Goal: Check status: Check status

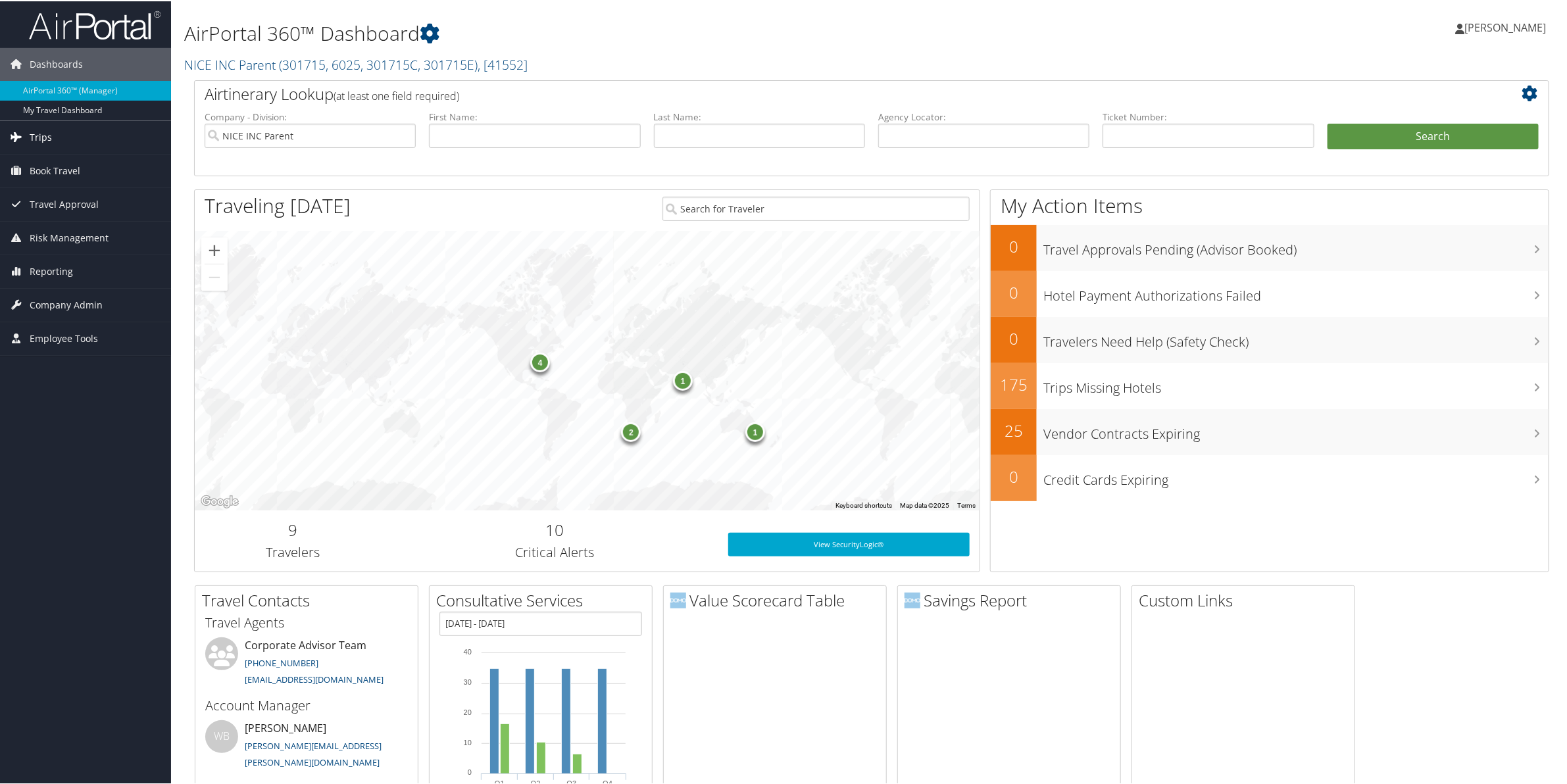
click at [37, 132] on span "Trips" at bounding box center [41, 136] width 22 height 33
click at [47, 179] on link "Current/Future Trips" at bounding box center [86, 181] width 171 height 20
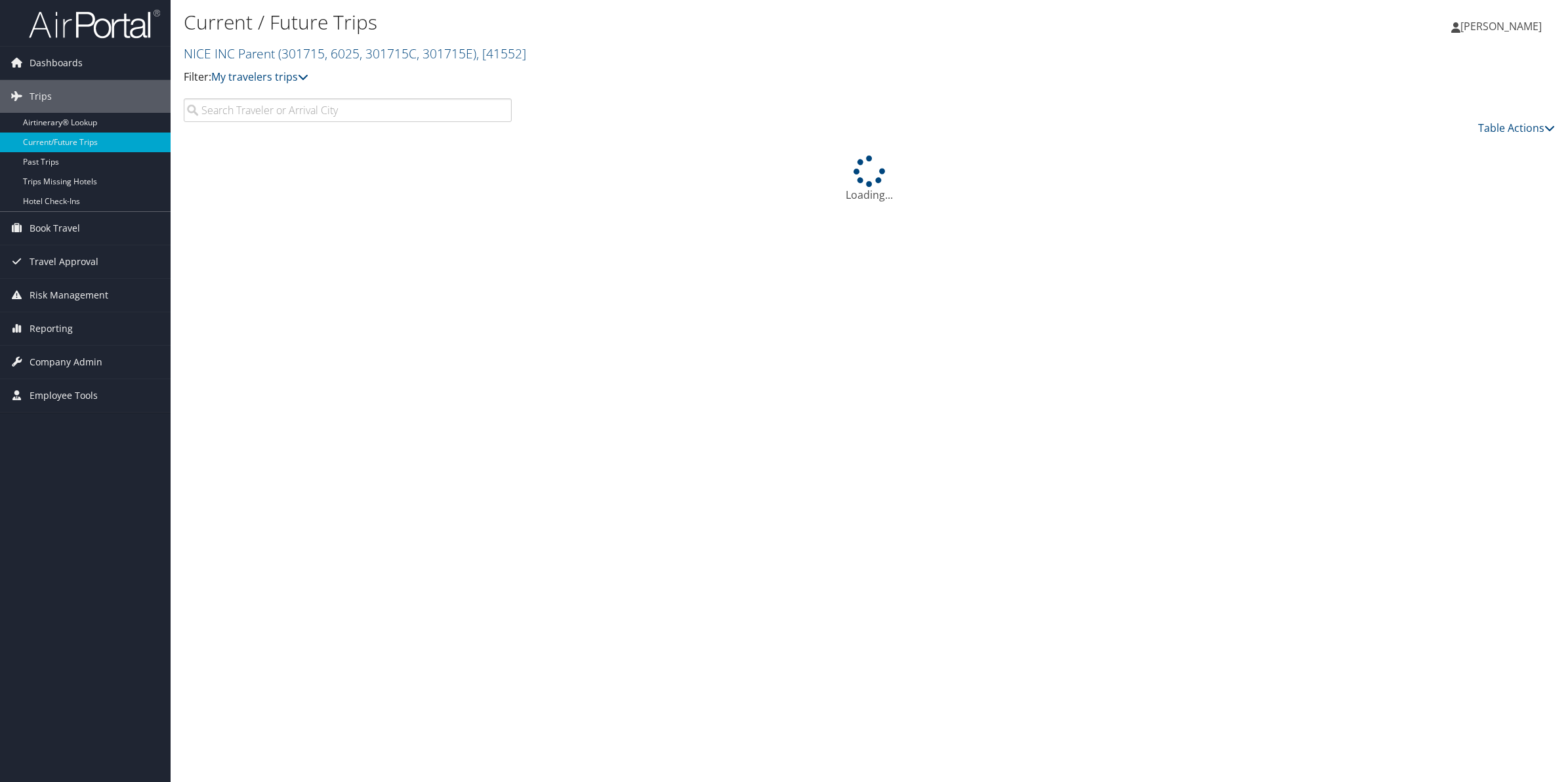
click at [262, 108] on input "search" at bounding box center [348, 109] width 328 height 23
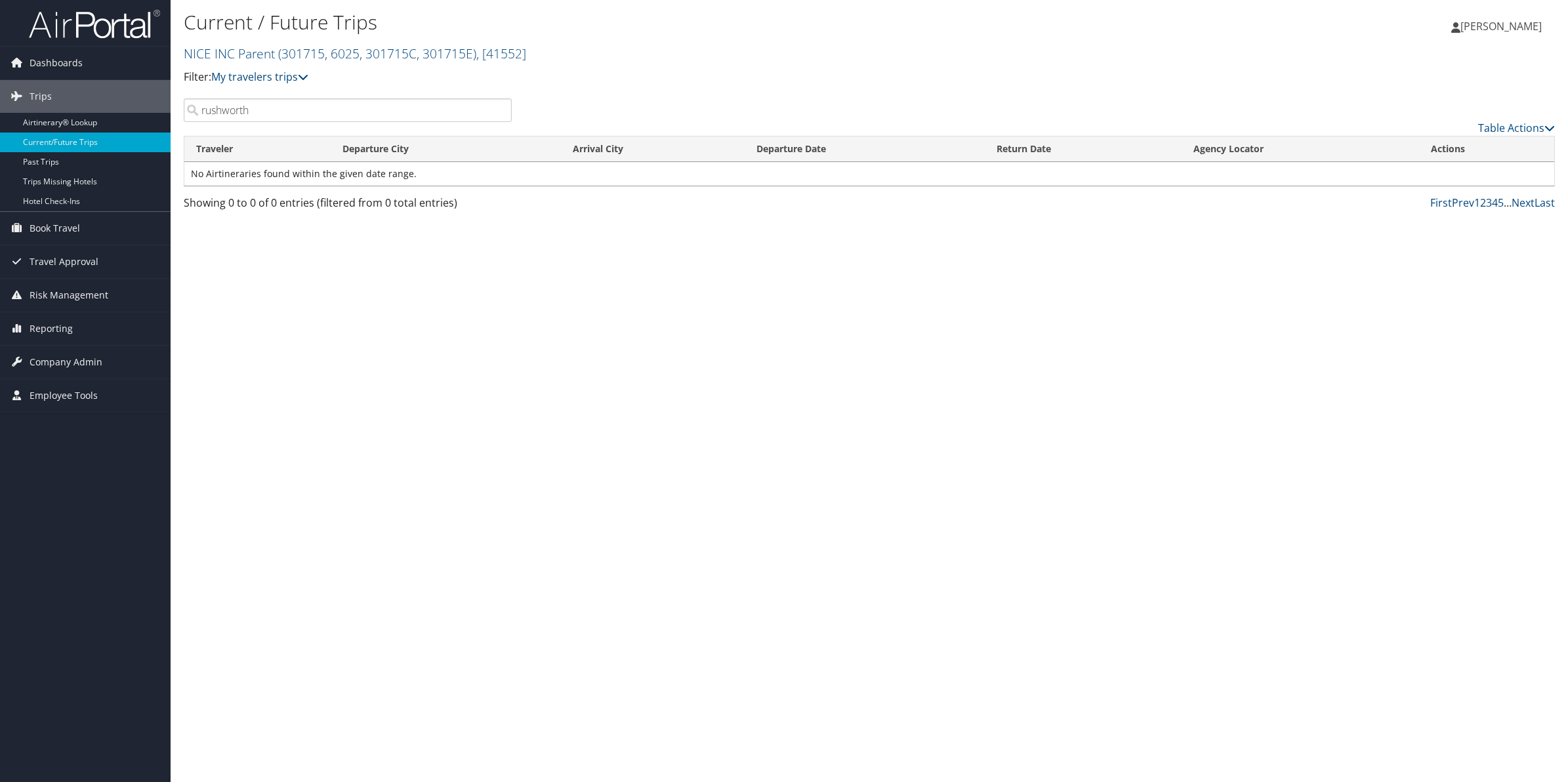
type input "rushworth"
